Goal: Answer question/provide support: Share knowledge or assist other users

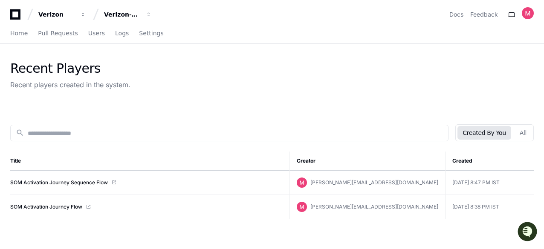
click at [57, 181] on link "SOM Activation Journey Sequence Flow" at bounding box center [59, 183] width 98 height 7
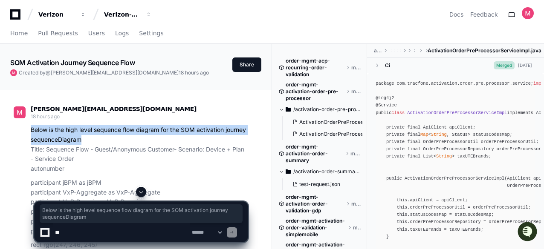
drag, startPoint x: 84, startPoint y: 140, endPoint x: 30, endPoint y: 128, distance: 55.6
copy p "Below is the high level sequence flow diagram for the SOM activation journey se…"
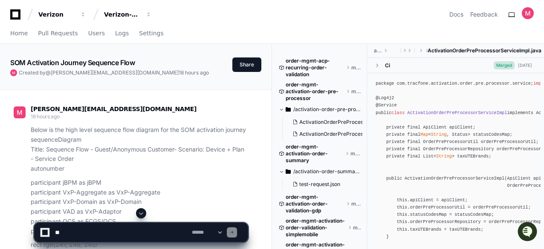
click at [74, 229] on textarea at bounding box center [121, 232] width 137 height 19
paste textarea "**********"
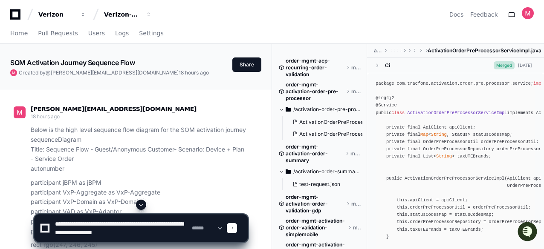
click at [156, 235] on textarea at bounding box center [121, 228] width 137 height 27
paste textarea "**********"
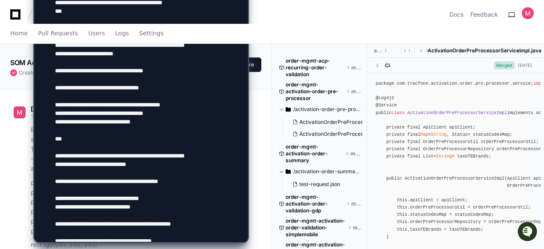
scroll to position [548, 0]
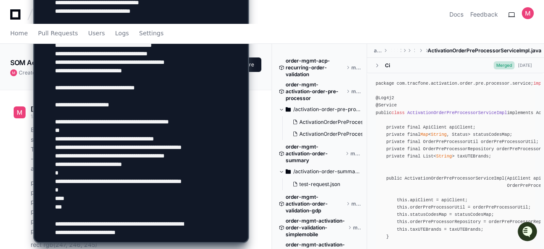
type textarea "**********"
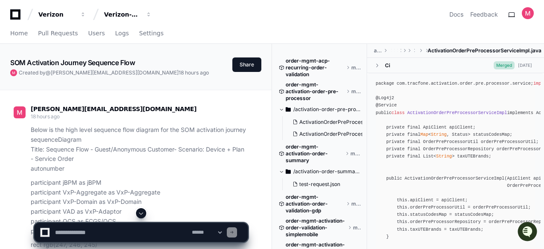
scroll to position [0, 0]
click at [200, 159] on p "Below is the high level sequence flow diagram for the SOM activation journey se…" at bounding box center [139, 149] width 217 height 49
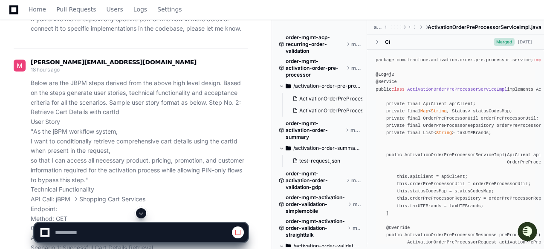
scroll to position [1160, 0]
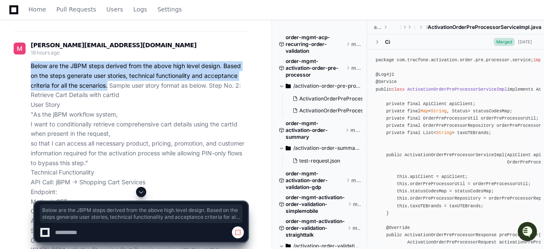
drag, startPoint x: 109, startPoint y: 75, endPoint x: 29, endPoint y: 55, distance: 82.7
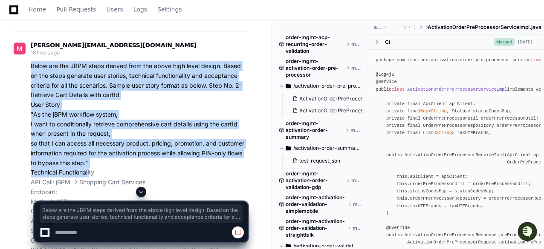
drag, startPoint x: 31, startPoint y: 55, endPoint x: 89, endPoint y: 163, distance: 123.2
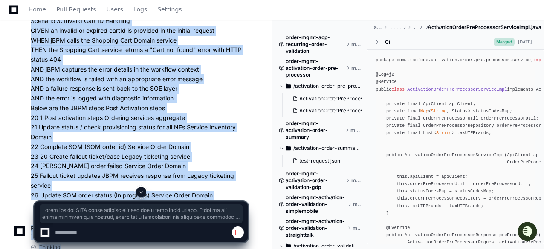
scroll to position [1555, 0]
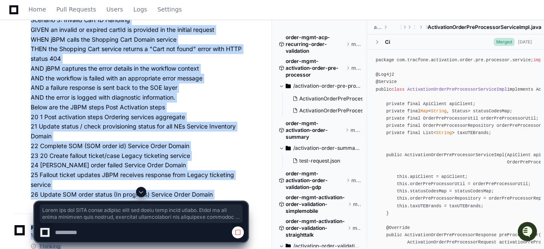
copy p "Below are the JBPM steps derived from the above high level design. Based on the…"
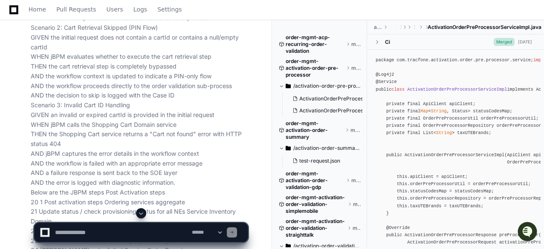
scroll to position [1504, 0]
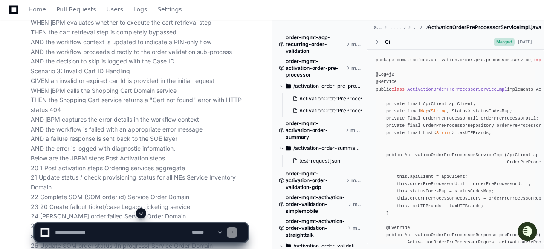
click at [223, 232] on select "**********" at bounding box center [206, 233] width 33 height 6
select select "*********"
click at [190, 230] on select "**********" at bounding box center [206, 233] width 33 height 6
click at [88, 233] on textarea at bounding box center [121, 232] width 137 height 19
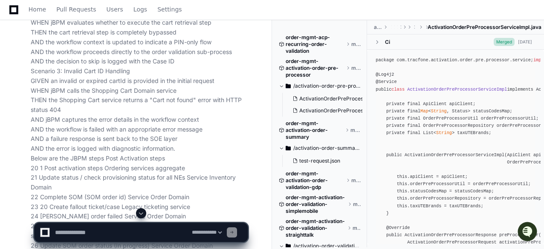
paste textarea "**********"
type textarea "**********"
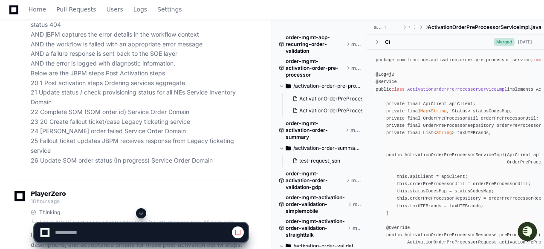
select select "*********"
click at [142, 214] on span at bounding box center [141, 213] width 7 height 7
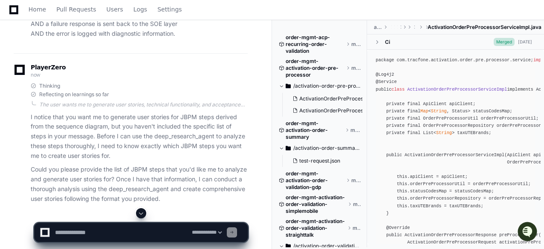
click at [116, 229] on textarea at bounding box center [121, 232] width 137 height 19
paste textarea "**********"
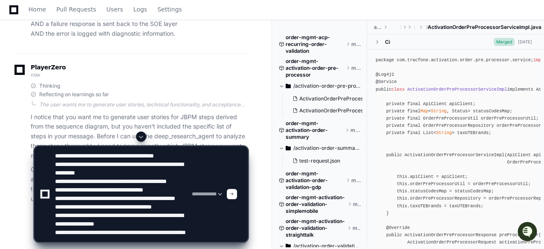
scroll to position [37, 0]
type textarea "**********"
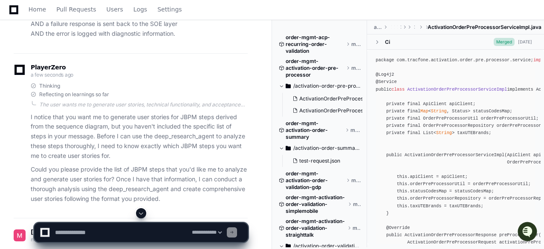
scroll to position [0, 0]
click at [142, 213] on span at bounding box center [141, 213] width 7 height 7
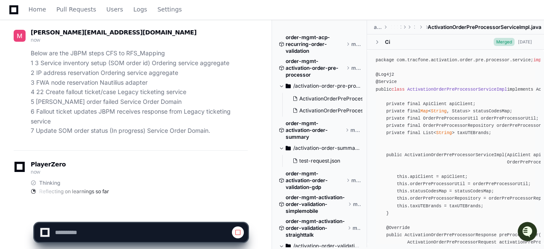
select select "*********"
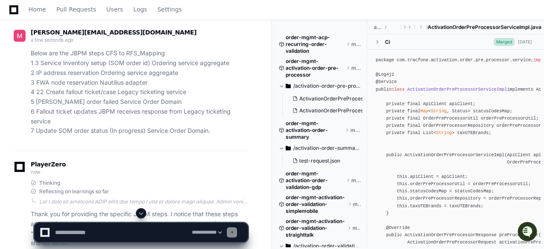
click at [142, 214] on span at bounding box center [141, 213] width 7 height 7
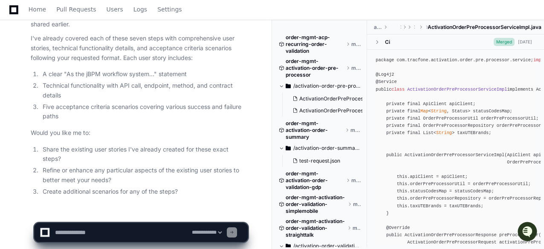
click at [114, 110] on article "Thank you for providing the specific JBPM steps. I notice that these steps alig…" at bounding box center [139, 94] width 217 height 206
click at [90, 230] on textarea at bounding box center [121, 232] width 137 height 19
click at [151, 145] on li "Share the existing user stories I've already created for these exact steps?" at bounding box center [144, 155] width 208 height 20
click at [92, 232] on textarea at bounding box center [121, 232] width 137 height 19
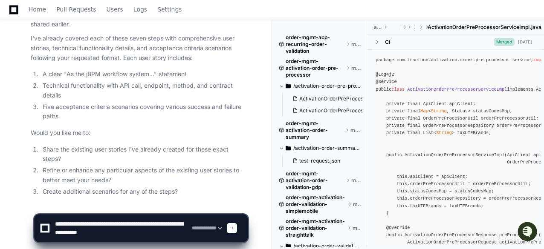
type textarea "**********"
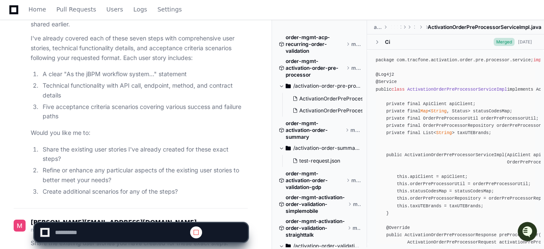
scroll to position [0, 0]
click at [141, 215] on span at bounding box center [141, 213] width 7 height 7
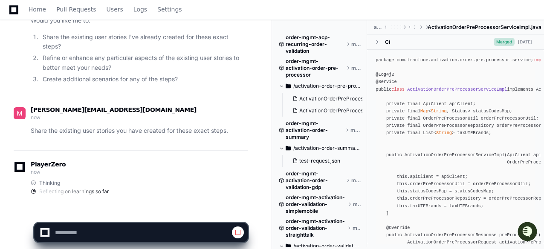
select select "*********"
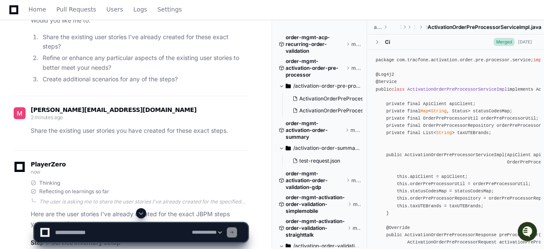
click at [141, 215] on span at bounding box center [141, 213] width 7 height 7
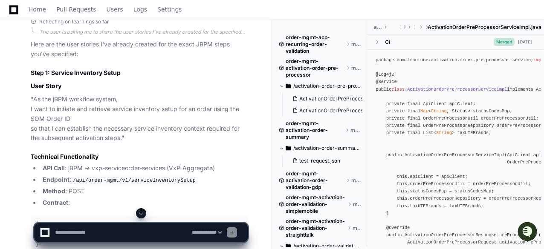
scroll to position [6636, 0]
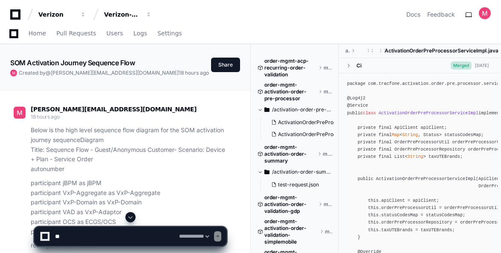
select select "*********"
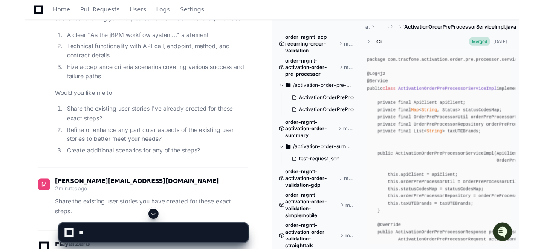
scroll to position [6602, 0]
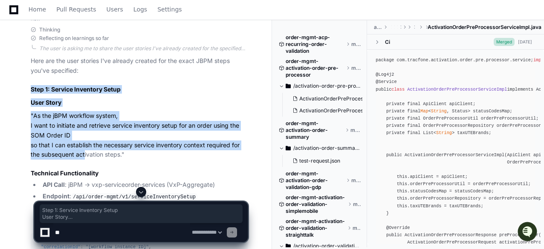
drag, startPoint x: 32, startPoint y: 75, endPoint x: 84, endPoint y: 144, distance: 86.1
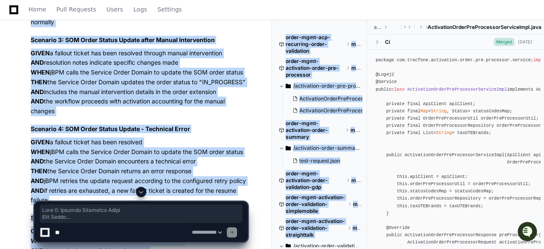
scroll to position [11738, 0]
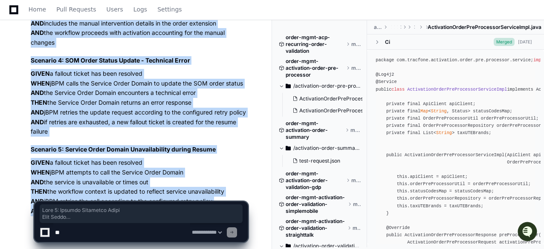
copy div "Step 1: Service Inventory Setup User Story "As the jBPM workflow system, I want…"
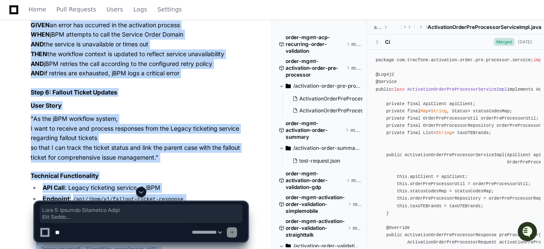
scroll to position [10339, 0]
click at [203, 183] on ul "API Call : Legacy ticketing service -> jBPM Endpoint : /api/jbpm/v1/fallout-tic…" at bounding box center [139, 205] width 217 height 44
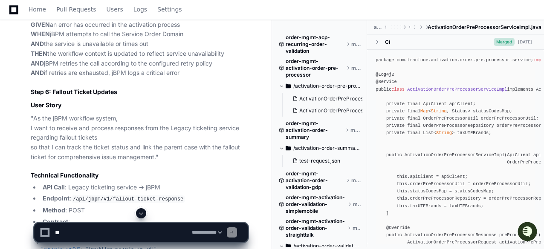
click at [86, 232] on textarea at bounding box center [121, 232] width 137 height 19
click at [191, 121] on p ""As the jBPM workflow system, I want to receive and process responses from the …" at bounding box center [139, 138] width 217 height 49
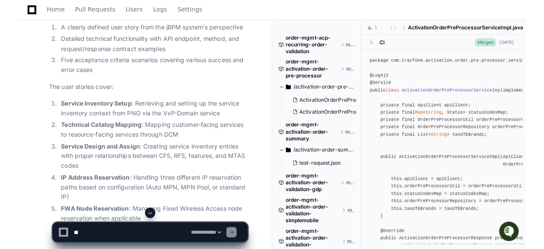
scroll to position [5341, 0]
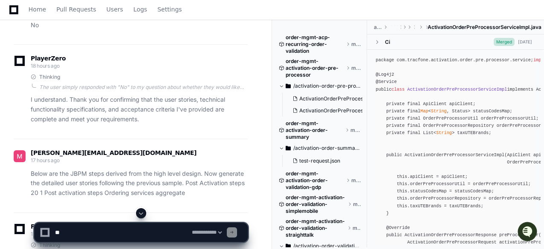
scroll to position [2697, 0]
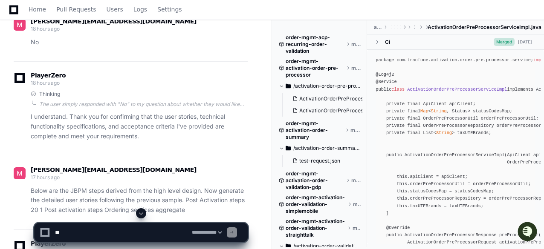
click at [162, 73] on div "PlayerZero 18 hours ago" at bounding box center [131, 80] width 234 height 14
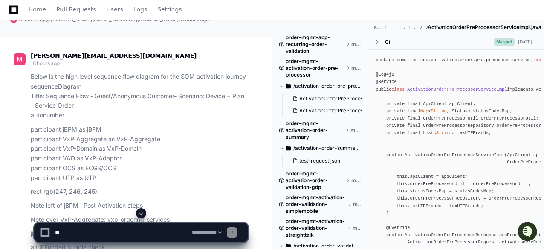
scroll to position [0, 0]
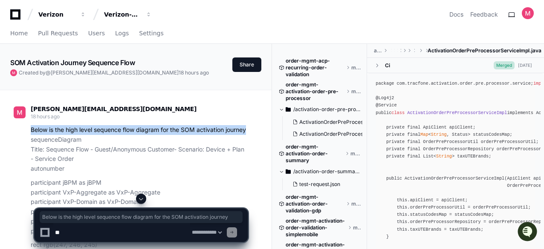
drag, startPoint x: 249, startPoint y: 129, endPoint x: 29, endPoint y: 128, distance: 219.2
copy p "Below is the high level sequence flow diagram for the SOM activation journey"
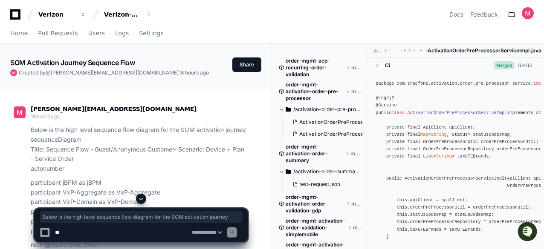
click at [95, 233] on textarea at bounding box center [121, 232] width 137 height 19
paste textarea "**********"
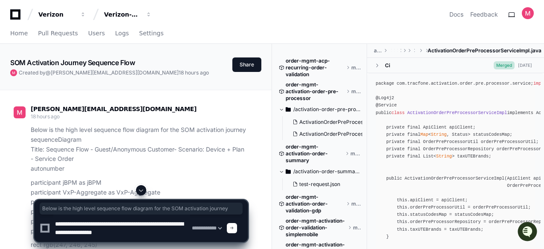
paste textarea "**********"
type textarea "**********"
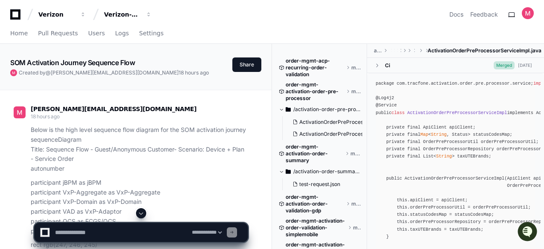
click at [177, 179] on p "participant jBPM as jBPM participant VxP-Aggregate as VxP-Aggregate participant…" at bounding box center [139, 207] width 217 height 58
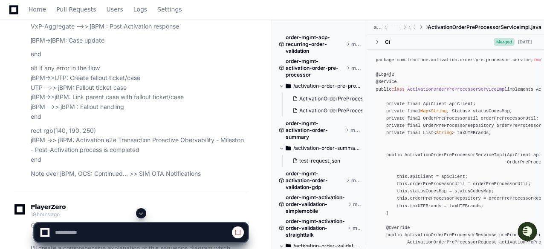
scroll to position [768, 0]
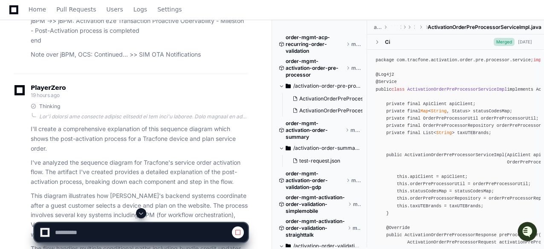
select select "*********"
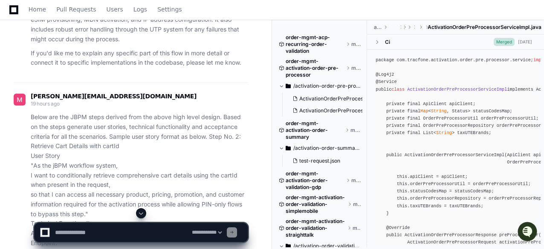
scroll to position [1126, 0]
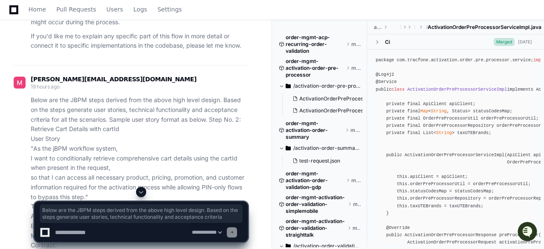
drag, startPoint x: 30, startPoint y: 89, endPoint x: 63, endPoint y: 133, distance: 54.2
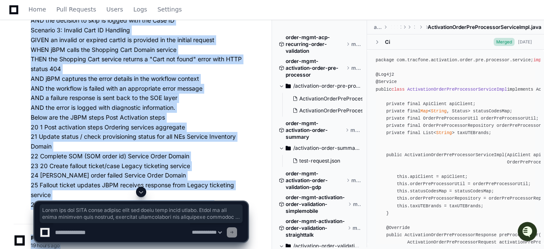
scroll to position [1569, 0]
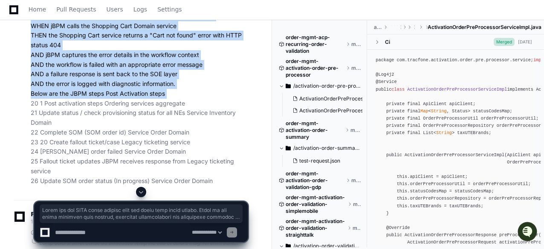
copy p "Below are the JBPM steps derived from the above high level design. Based on the…"
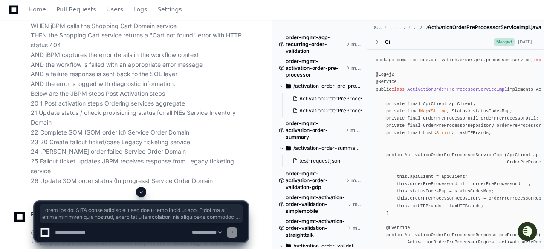
click at [88, 231] on textarea at bounding box center [121, 232] width 137 height 19
paste textarea "**********"
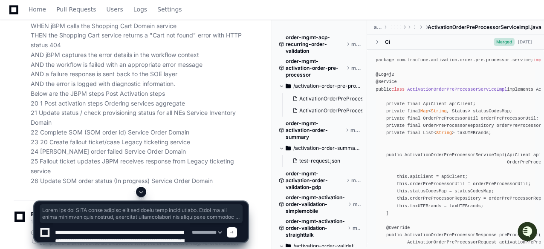
scroll to position [216, 0]
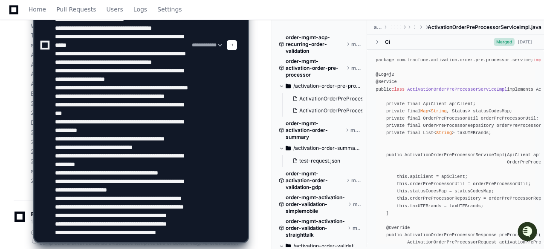
drag, startPoint x: 74, startPoint y: 230, endPoint x: 130, endPoint y: 221, distance: 57.4
click at [130, 221] on textarea at bounding box center [121, 45] width 137 height 394
paste textarea "**********"
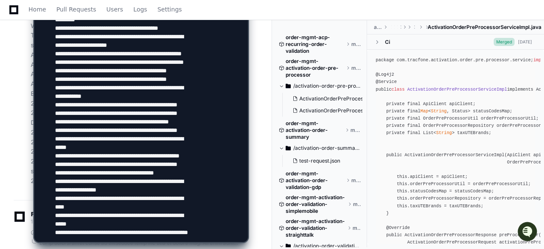
scroll to position [284, 0]
type textarea "**********"
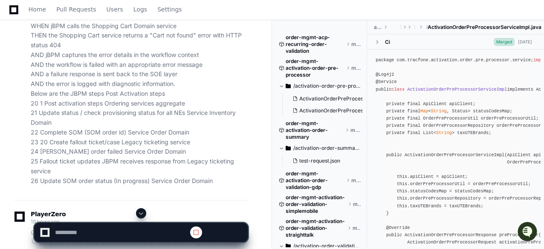
scroll to position [0, 0]
click at [142, 213] on span at bounding box center [141, 213] width 7 height 7
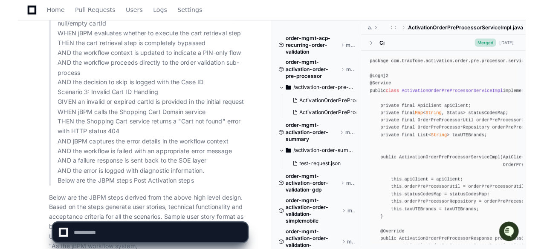
scroll to position [13083, 0]
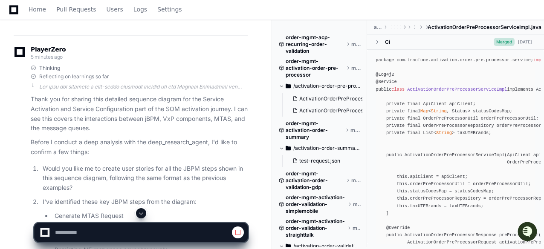
click at [142, 213] on span at bounding box center [141, 213] width 7 height 7
click at [168, 212] on li "Generate MTAS Request" at bounding box center [150, 217] width 196 height 10
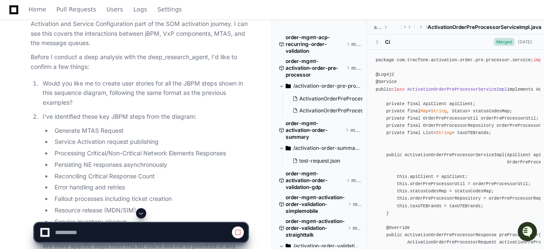
scroll to position [13152, 0]
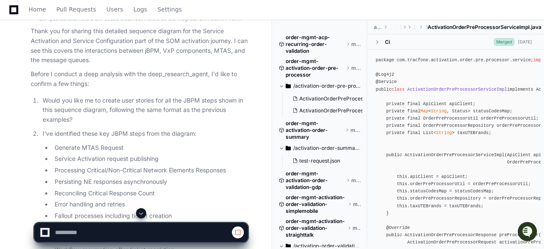
click at [142, 212] on span at bounding box center [141, 213] width 7 height 7
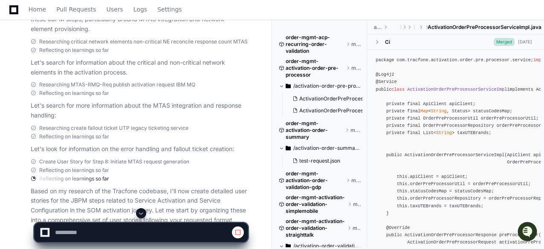
click at [142, 212] on span at bounding box center [141, 213] width 7 height 7
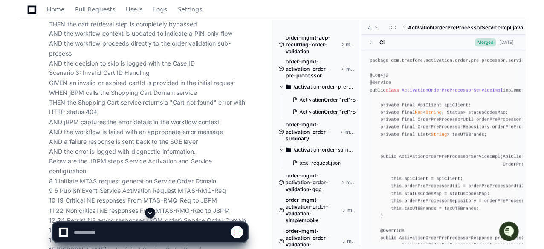
scroll to position [13092, 0]
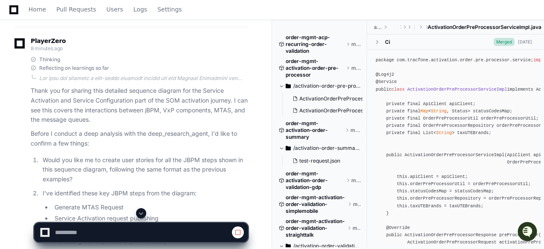
select select "*********"
click at [141, 214] on span at bounding box center [141, 213] width 7 height 7
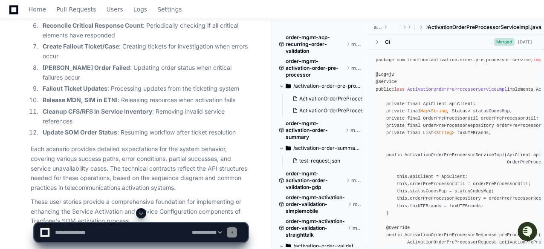
click at [141, 214] on span at bounding box center [141, 213] width 7 height 7
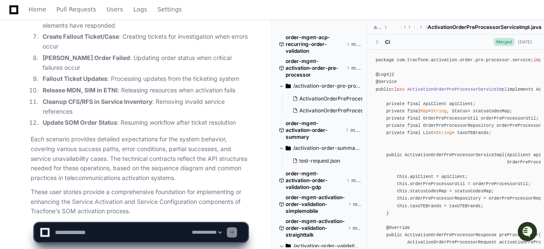
click at [125, 135] on p "Each scenario provides detailed expectations for the system behavior, covering …" at bounding box center [139, 159] width 217 height 49
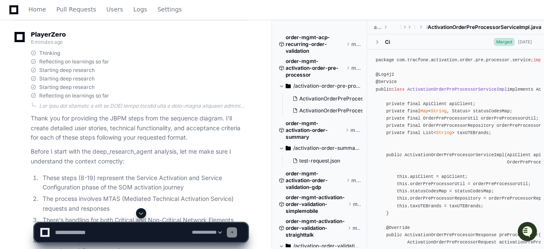
scroll to position [14538, 0]
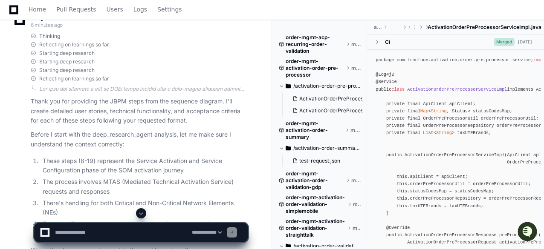
click at [107, 130] on p "Before I start with the deep_research_agent analysis, let me make sure I unders…" at bounding box center [139, 140] width 217 height 20
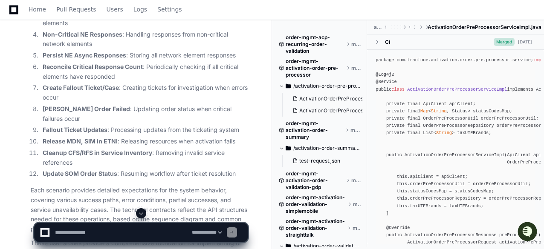
scroll to position [15288, 0]
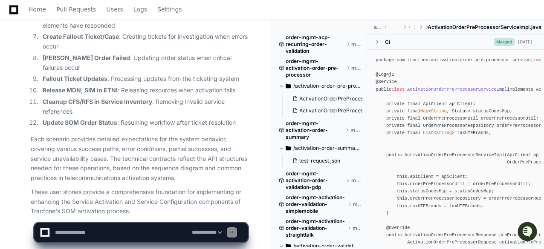
click at [106, 227] on textarea at bounding box center [121, 232] width 137 height 19
click at [75, 232] on textarea at bounding box center [121, 232] width 137 height 19
type textarea "**********"
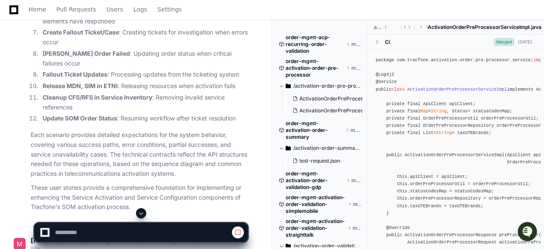
scroll to position [15144, 0]
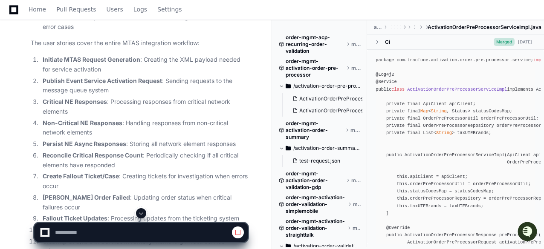
click at [141, 213] on span at bounding box center [141, 213] width 7 height 7
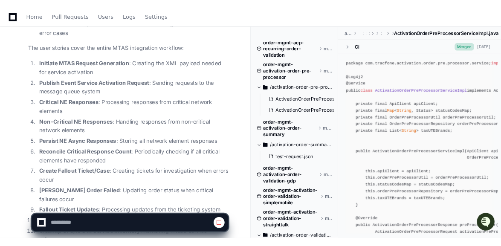
scroll to position [15397, 0]
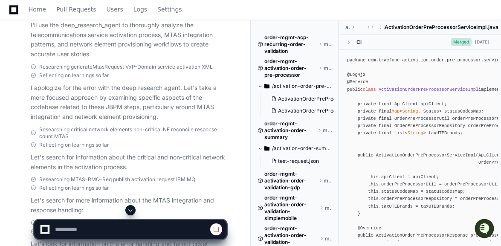
click at [131, 209] on span at bounding box center [130, 210] width 7 height 7
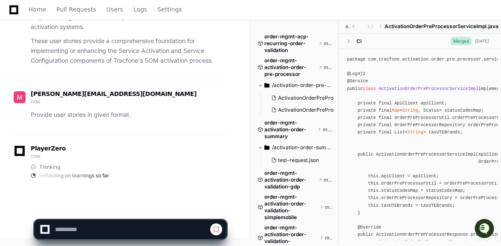
select select "*********"
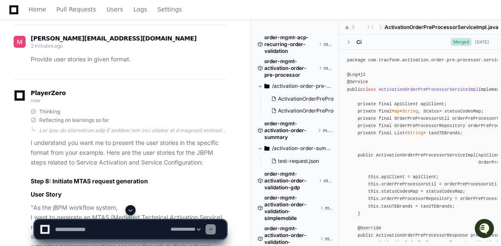
click at [131, 209] on span at bounding box center [130, 210] width 7 height 7
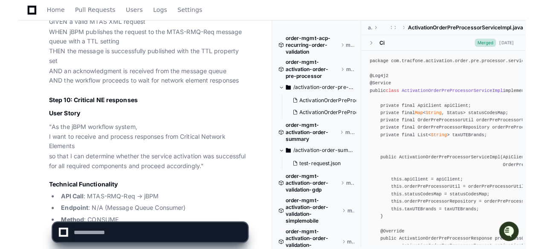
scroll to position [15237, 0]
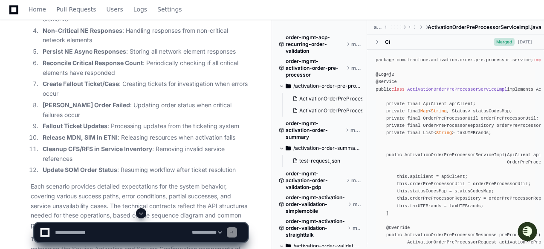
click at [119, 145] on article "I've created comprehensive user stories for all 12 JBPM steps related to Servic…" at bounding box center [139, 58] width 217 height 413
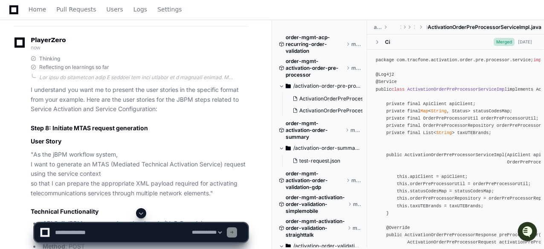
scroll to position [15527, 0]
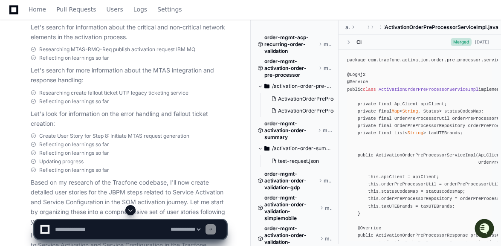
click at [96, 85] on p "Let's search for more information about the MTAS integration and response handl…" at bounding box center [129, 76] width 196 height 20
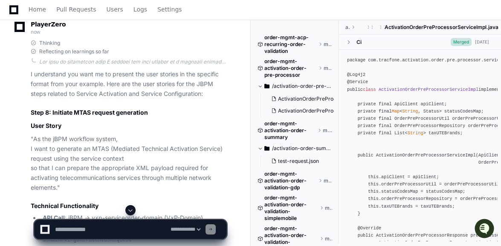
scroll to position [16328, 0]
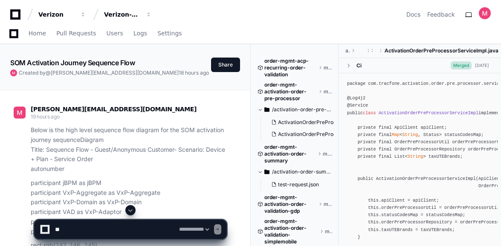
select select "*********"
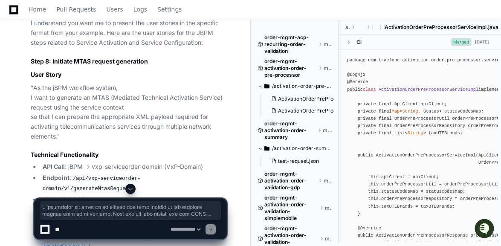
drag, startPoint x: 30, startPoint y: 115, endPoint x: 75, endPoint y: 201, distance: 97.3
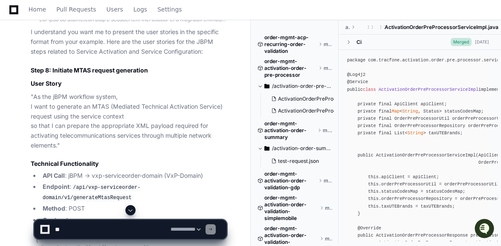
scroll to position [16353, 0]
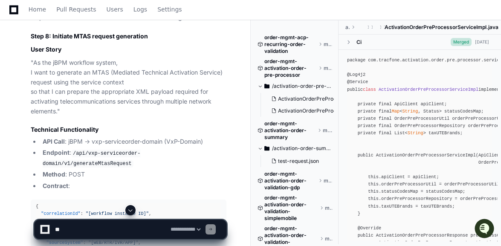
drag, startPoint x: 30, startPoint y: 90, endPoint x: 22, endPoint y: 119, distance: 30.5
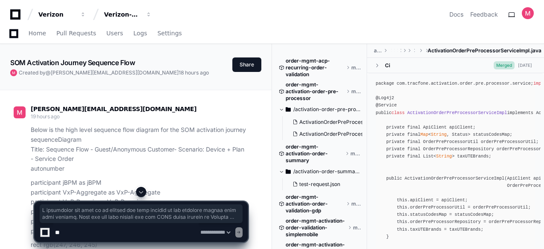
select select "*********"
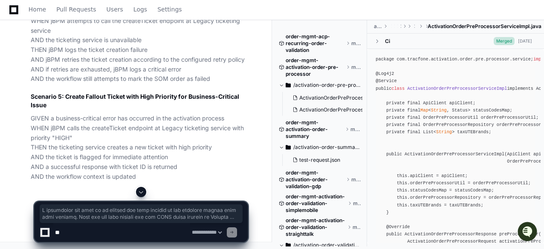
click at [98, 231] on textarea at bounding box center [121, 232] width 137 height 19
paste textarea "**********"
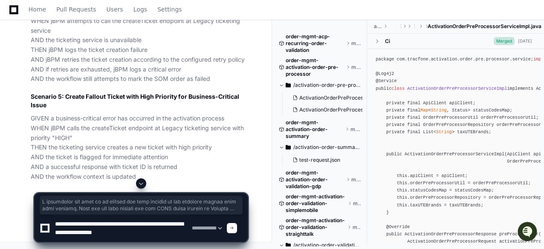
click at [91, 226] on textarea at bounding box center [121, 228] width 137 height 27
click at [158, 232] on textarea at bounding box center [121, 228] width 137 height 27
paste textarea "**********"
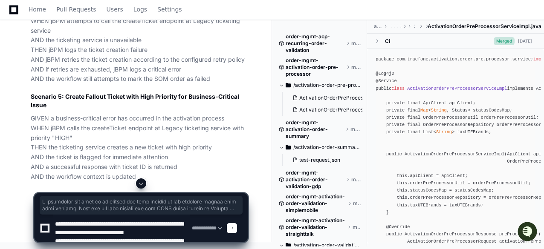
scroll to position [446, 0]
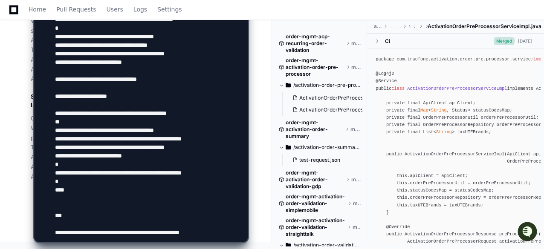
type textarea "**********"
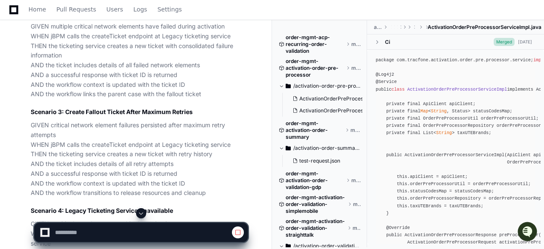
scroll to position [20672, 0]
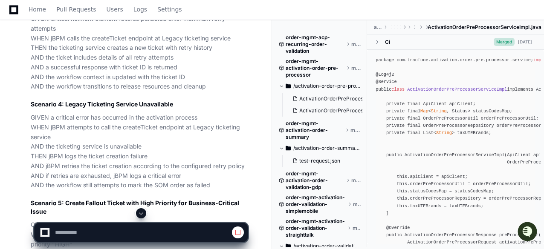
click at [141, 214] on span at bounding box center [141, 213] width 7 height 7
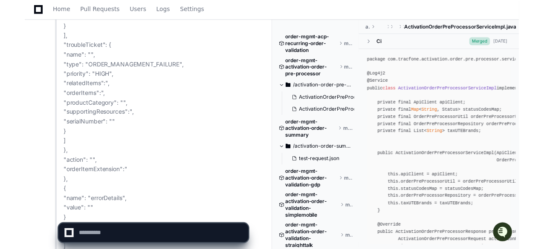
scroll to position [24138, 0]
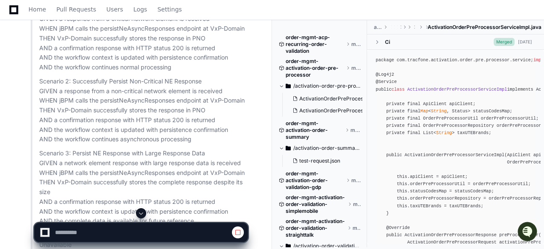
click at [140, 214] on span at bounding box center [141, 213] width 7 height 7
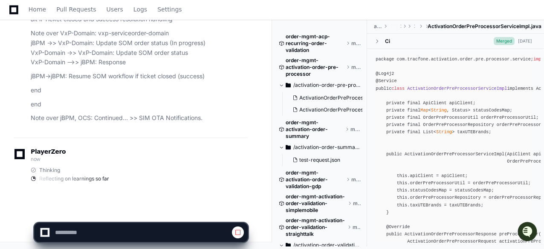
select select "*********"
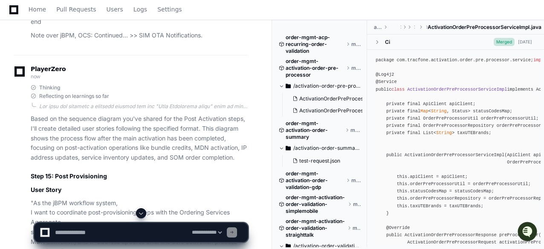
click at [141, 215] on span at bounding box center [141, 213] width 7 height 7
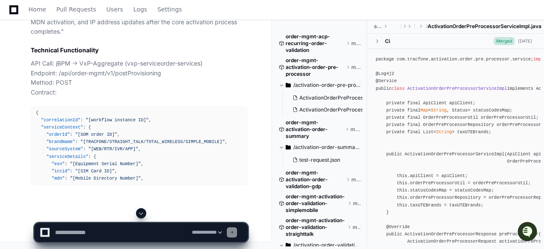
click at [84, 232] on textarea at bounding box center [121, 232] width 137 height 19
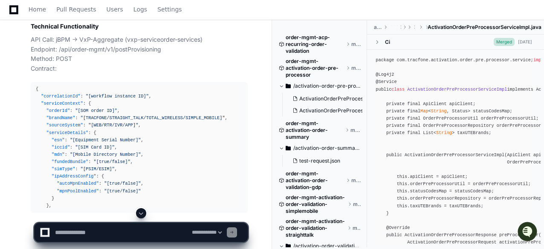
paste textarea "**********"
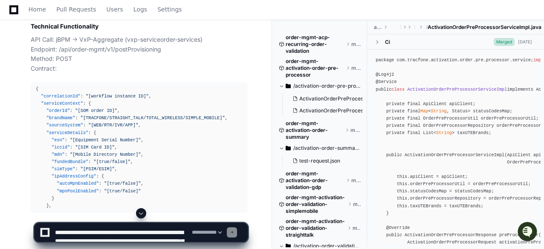
scroll to position [216, 0]
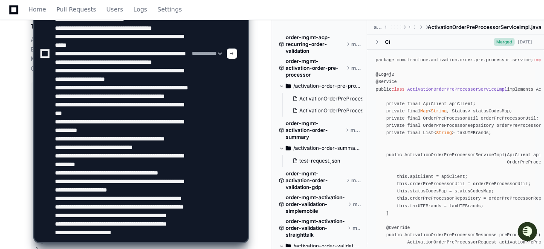
paste textarea "**********"
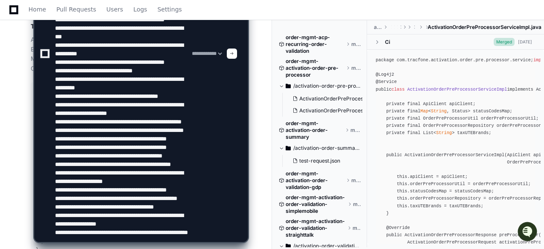
scroll to position [258, 0]
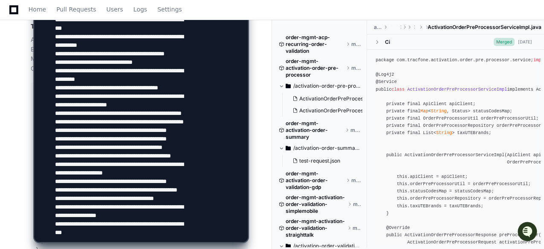
type textarea "**********"
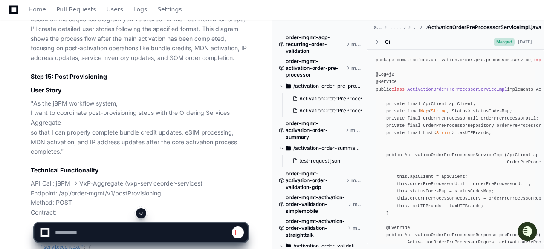
scroll to position [27190, 0]
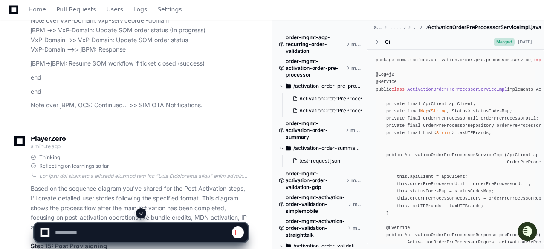
click at [141, 214] on span at bounding box center [141, 213] width 7 height 7
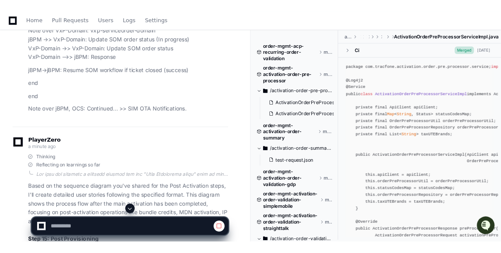
scroll to position [33238, 0]
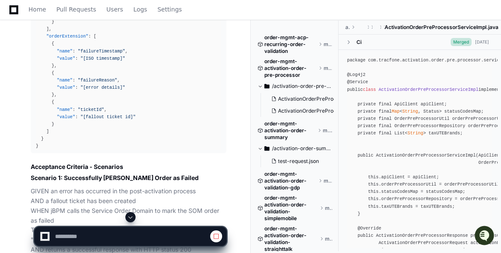
select select "*********"
click at [128, 216] on span at bounding box center [130, 217] width 7 height 7
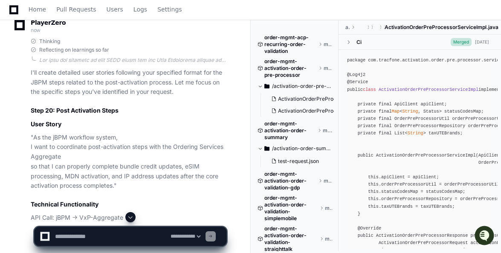
click at [128, 216] on span at bounding box center [130, 217] width 7 height 7
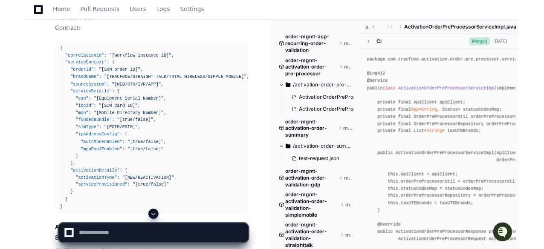
scroll to position [30048, 0]
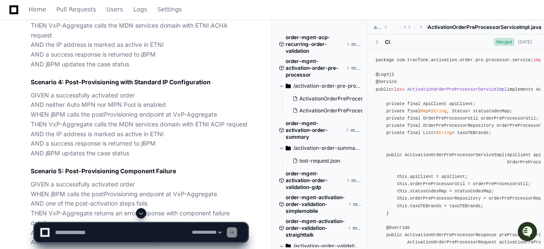
scroll to position [27881, 0]
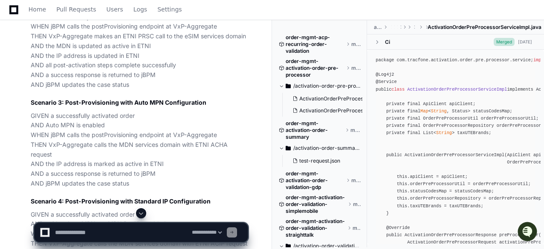
click at [142, 215] on span at bounding box center [141, 213] width 7 height 7
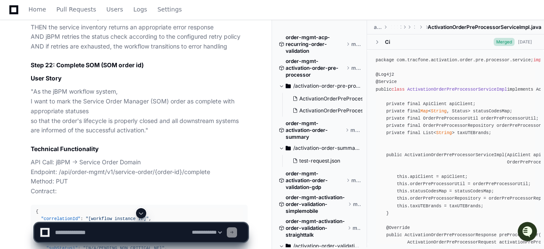
click at [142, 215] on span at bounding box center [141, 213] width 7 height 7
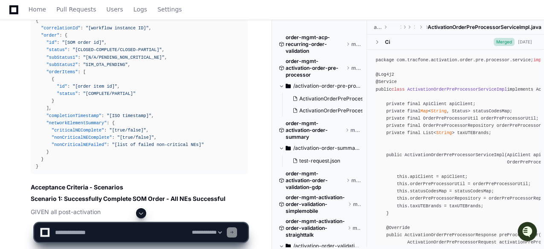
click at [142, 215] on span at bounding box center [141, 213] width 7 height 7
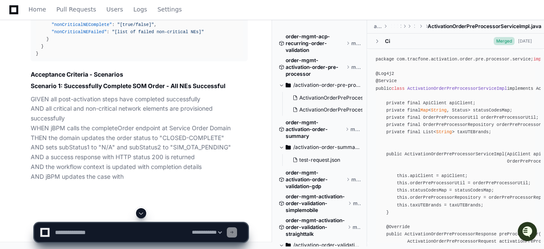
click at [142, 215] on span at bounding box center [141, 213] width 7 height 7
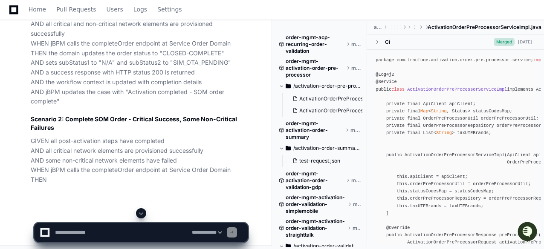
click at [142, 215] on span at bounding box center [141, 213] width 7 height 7
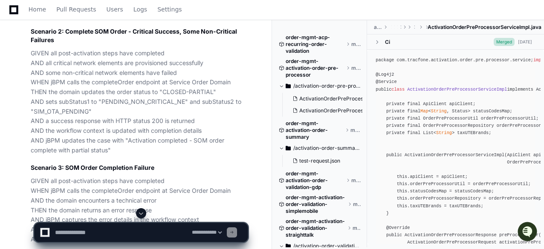
click at [142, 215] on span at bounding box center [141, 213] width 7 height 7
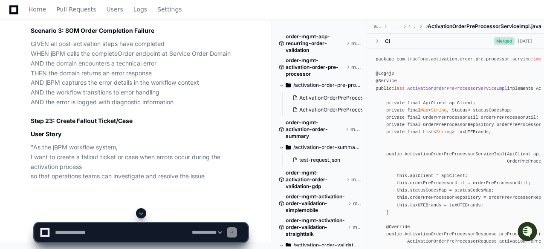
click at [142, 215] on span at bounding box center [141, 213] width 7 height 7
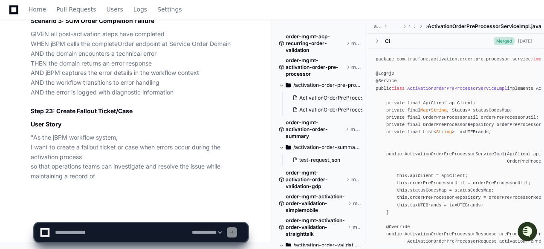
scroll to position [35289, 0]
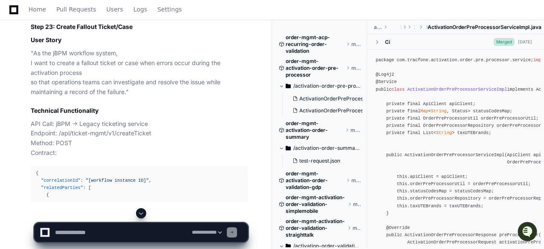
click at [142, 215] on span at bounding box center [141, 213] width 7 height 7
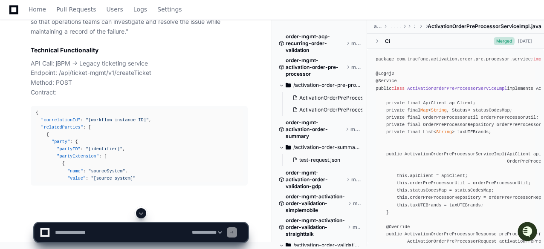
click at [142, 215] on span at bounding box center [141, 213] width 7 height 7
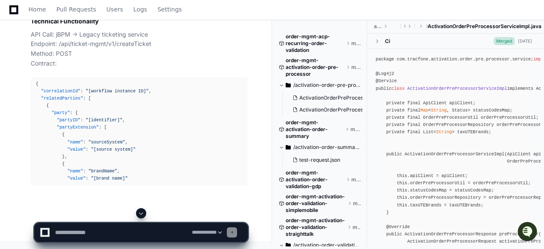
click at [142, 215] on span at bounding box center [141, 213] width 7 height 7
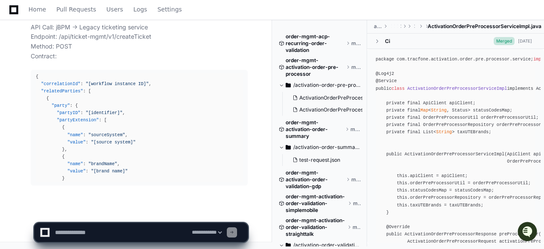
scroll to position [35471, 0]
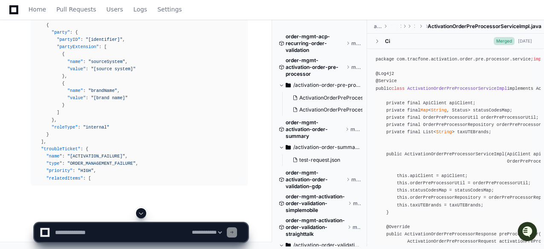
click at [142, 215] on span at bounding box center [141, 213] width 7 height 7
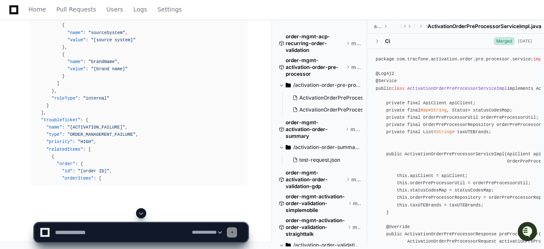
click at [142, 215] on span at bounding box center [141, 213] width 7 height 7
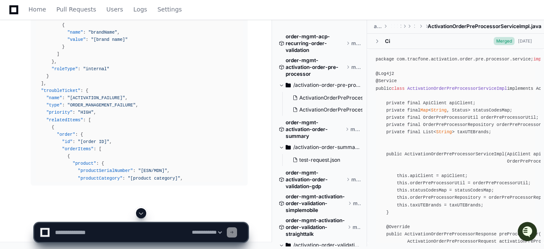
click at [142, 215] on span at bounding box center [141, 213] width 7 height 7
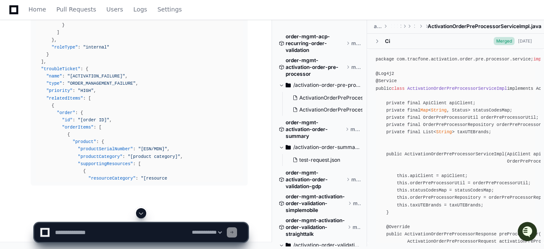
click at [142, 215] on span at bounding box center [141, 213] width 7 height 7
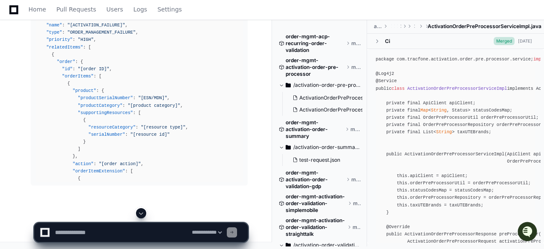
click at [142, 215] on span at bounding box center [141, 213] width 7 height 7
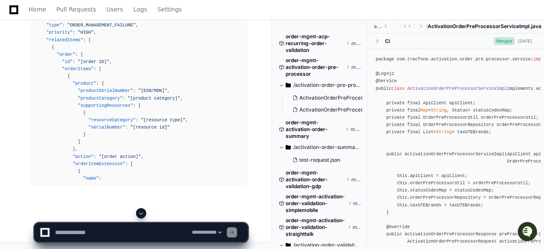
scroll to position [35683, 0]
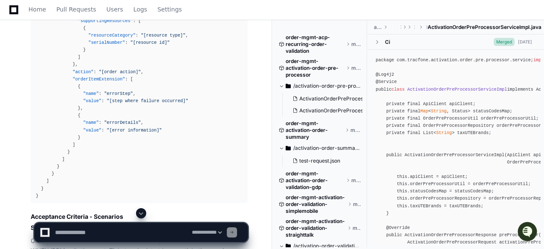
click at [142, 213] on span at bounding box center [141, 213] width 7 height 7
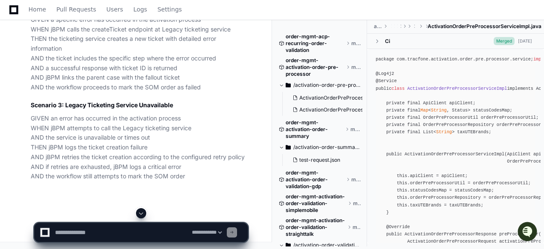
click at [142, 213] on span at bounding box center [141, 213] width 7 height 7
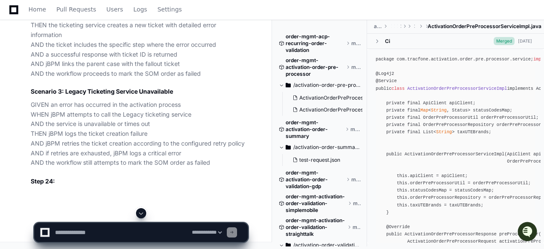
scroll to position [36094, 0]
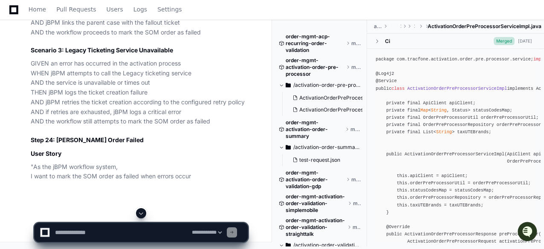
click at [142, 213] on span at bounding box center [141, 213] width 7 height 7
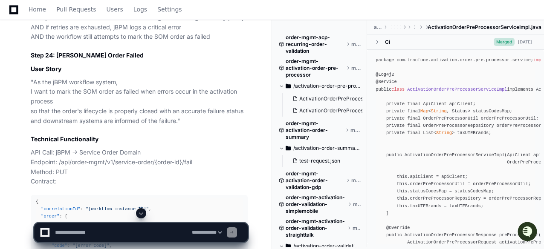
click at [142, 213] on span at bounding box center [141, 213] width 7 height 7
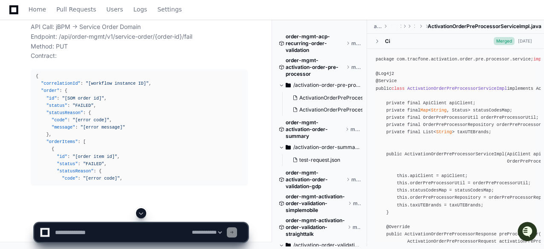
click at [142, 213] on span at bounding box center [141, 213] width 7 height 7
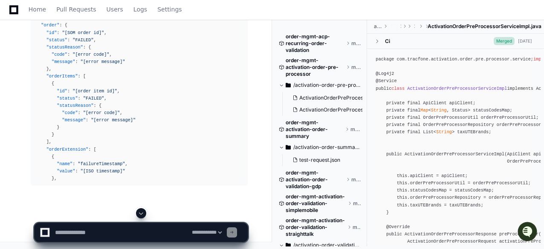
click at [142, 213] on span at bounding box center [141, 213] width 7 height 7
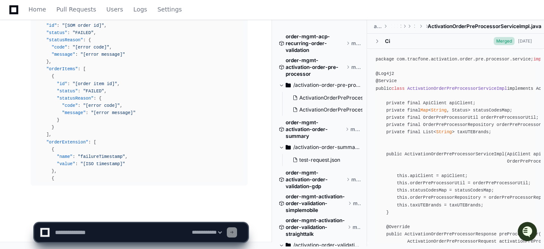
scroll to position [36427, 0]
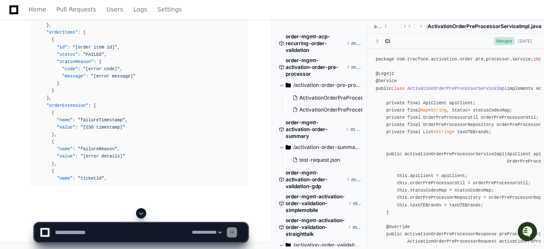
click at [142, 213] on span at bounding box center [141, 213] width 7 height 7
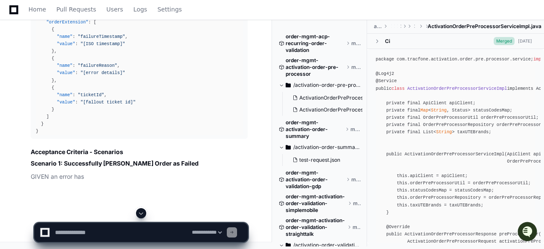
click at [142, 213] on span at bounding box center [141, 213] width 7 height 7
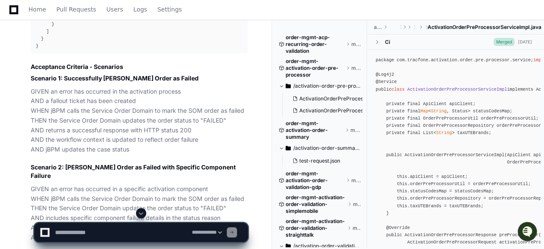
click at [142, 213] on span at bounding box center [141, 213] width 7 height 7
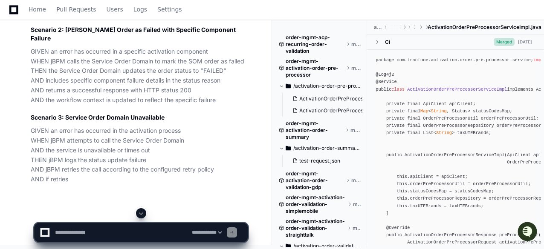
click at [142, 213] on span at bounding box center [141, 213] width 7 height 7
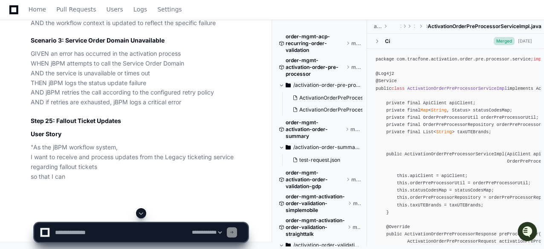
click at [142, 213] on span at bounding box center [141, 213] width 7 height 7
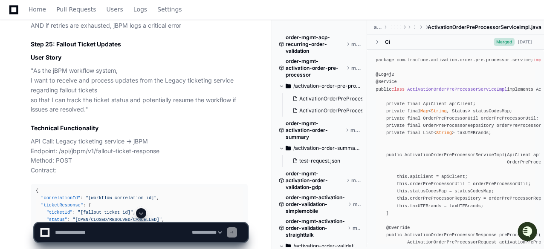
click at [142, 213] on span at bounding box center [141, 213] width 7 height 7
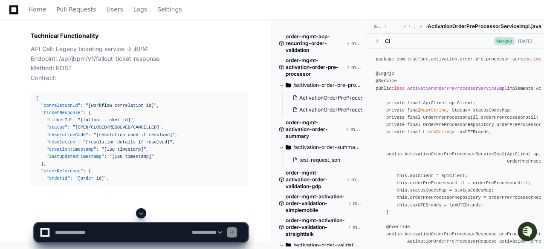
click at [142, 213] on span at bounding box center [141, 213] width 7 height 7
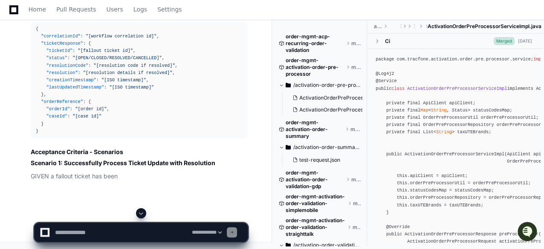
click at [142, 213] on span at bounding box center [141, 213] width 7 height 7
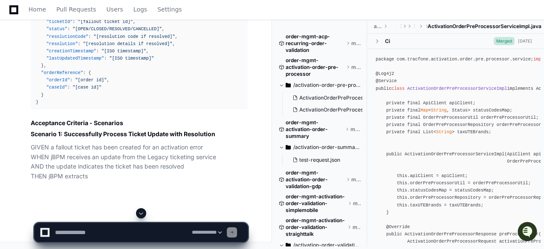
click at [142, 213] on span at bounding box center [141, 213] width 7 height 7
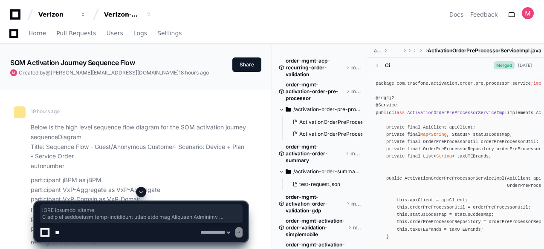
select select "*********"
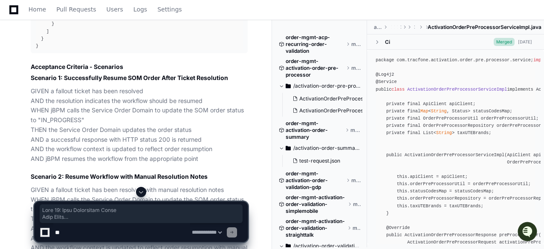
scroll to position [38039, 0]
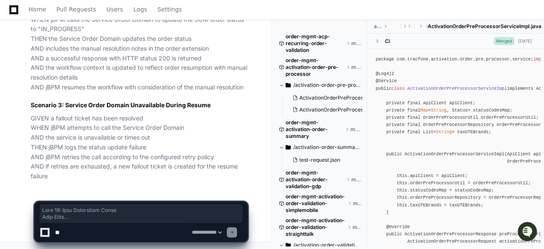
click at [87, 233] on textarea at bounding box center [121, 232] width 137 height 19
paste textarea "**********"
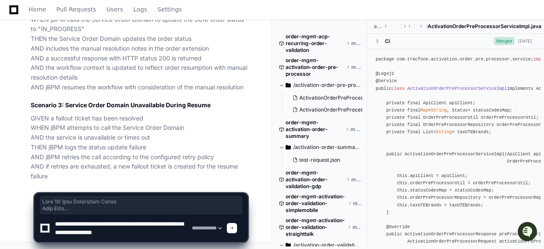
click at [88, 231] on textarea at bounding box center [121, 228] width 137 height 27
click at [163, 236] on textarea at bounding box center [121, 228] width 137 height 27
paste textarea "**********"
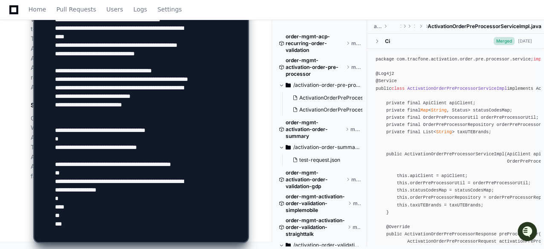
scroll to position [233, 0]
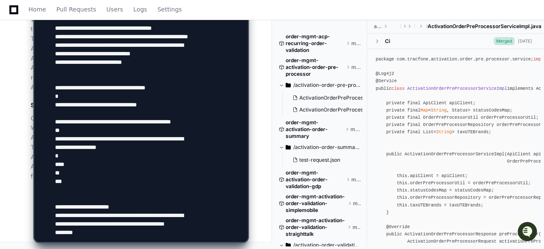
type textarea "**********"
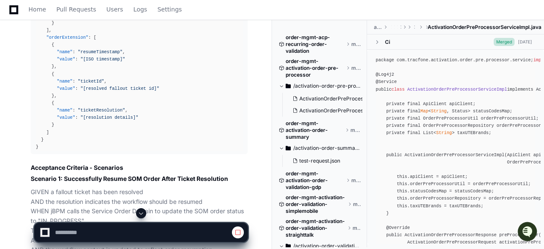
scroll to position [37501, 0]
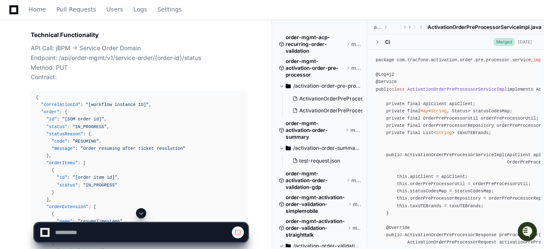
click at [142, 214] on span at bounding box center [141, 213] width 7 height 7
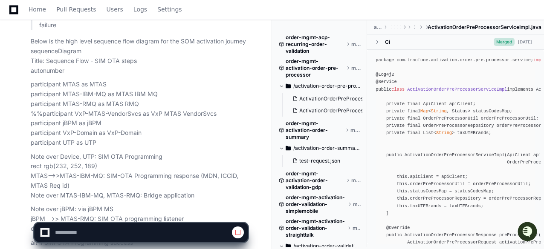
select select "*********"
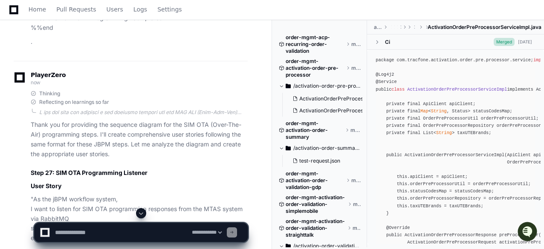
click at [142, 213] on span at bounding box center [141, 213] width 7 height 7
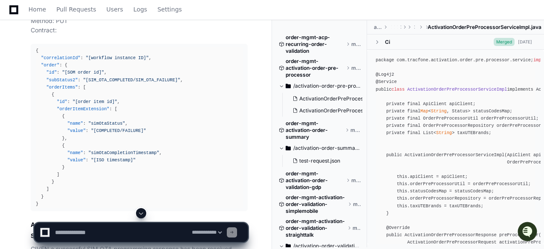
click at [142, 213] on span at bounding box center [141, 213] width 7 height 7
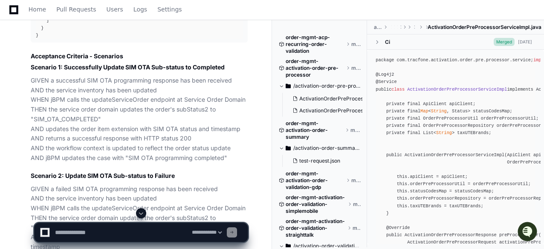
click at [142, 213] on span at bounding box center [141, 213] width 7 height 7
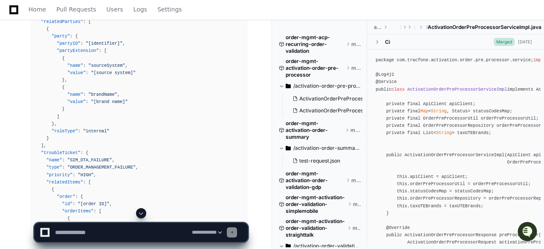
click at [141, 213] on span at bounding box center [141, 213] width 7 height 7
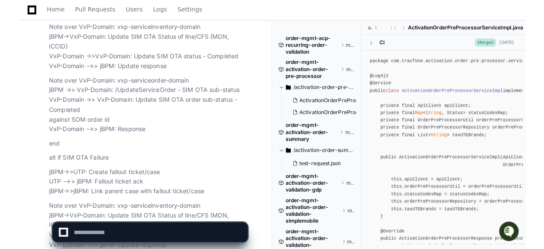
scroll to position [41644, 0]
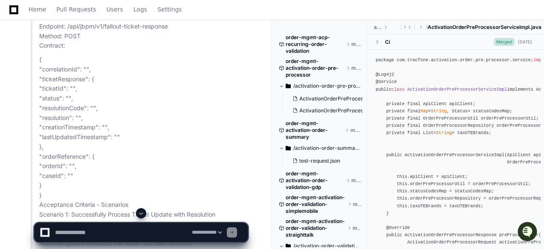
click at [141, 214] on span at bounding box center [141, 213] width 7 height 7
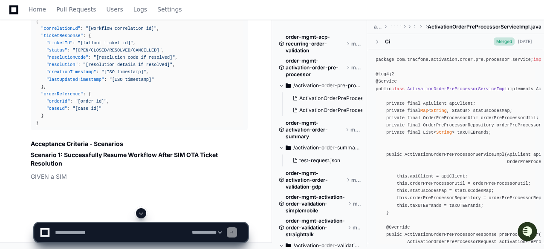
click at [141, 214] on span at bounding box center [141, 213] width 7 height 7
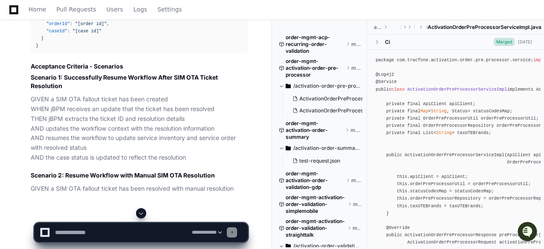
click at [141, 214] on span at bounding box center [141, 213] width 7 height 7
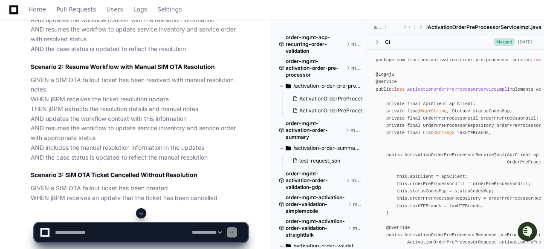
click at [141, 214] on span at bounding box center [141, 213] width 7 height 7
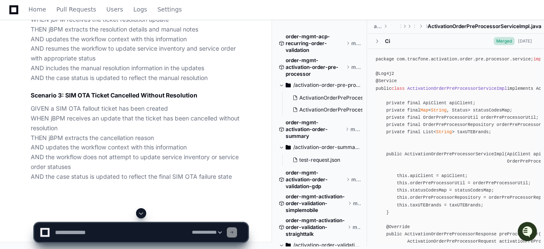
click at [141, 214] on span at bounding box center [141, 213] width 7 height 7
click at [78, 116] on p "GIVEN a SIM OTA fallout ticket has been created WHEN jBPM receives an update th…" at bounding box center [139, 143] width 217 height 78
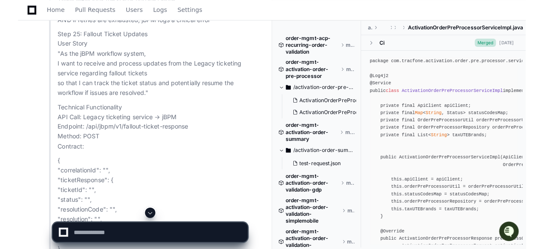
scroll to position [42110, 0]
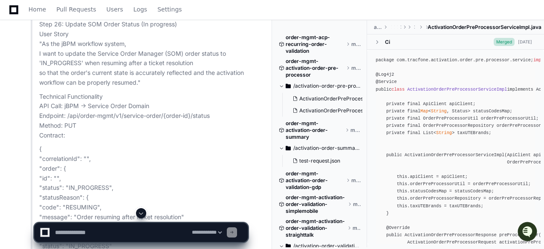
click at [141, 213] on span at bounding box center [141, 213] width 7 height 7
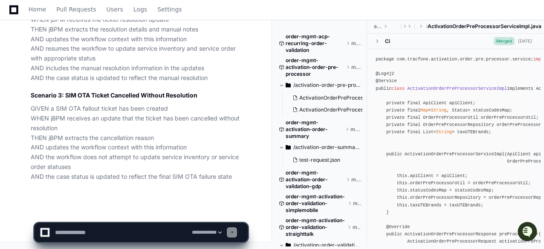
click at [79, 141] on p "GIVEN a SIM OTA fallout ticket has been created WHEN jBPM receives an update th…" at bounding box center [139, 143] width 217 height 78
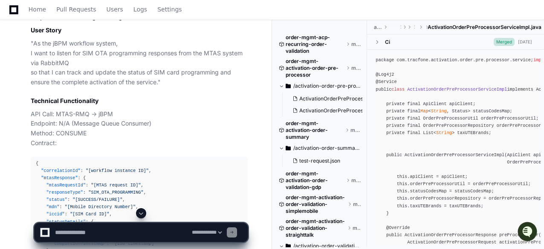
scroll to position [43526, 0]
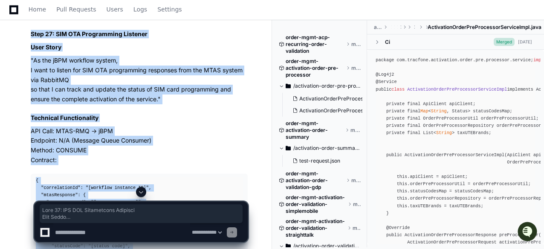
copy article "Step 27: SIM OTA Programming Listener User Story "As the jBPM workflow system, …"
